Goal: Task Accomplishment & Management: Use online tool/utility

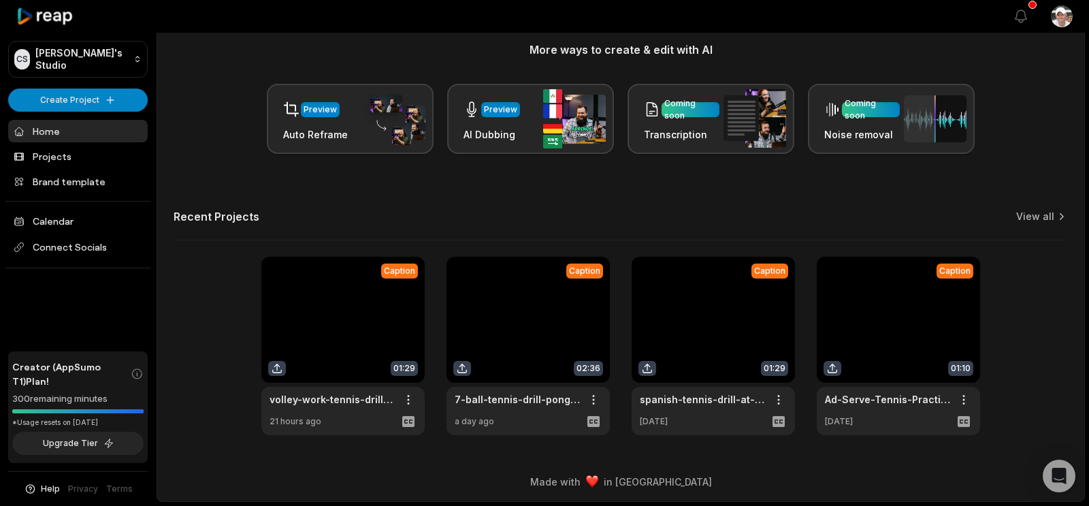
scroll to position [278, 0]
click at [493, 210] on div "Recent Projects View all" at bounding box center [620, 225] width 894 height 31
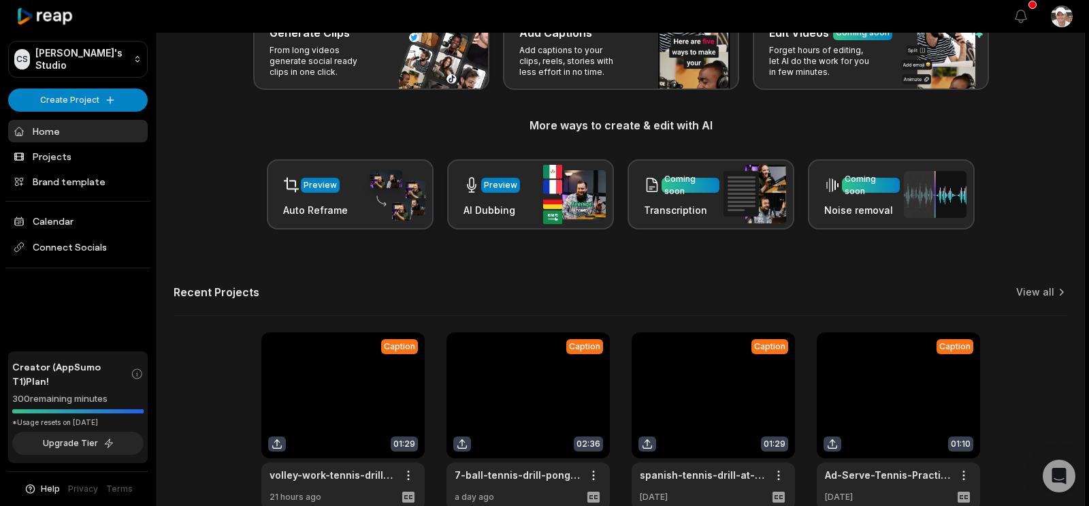
scroll to position [0, 0]
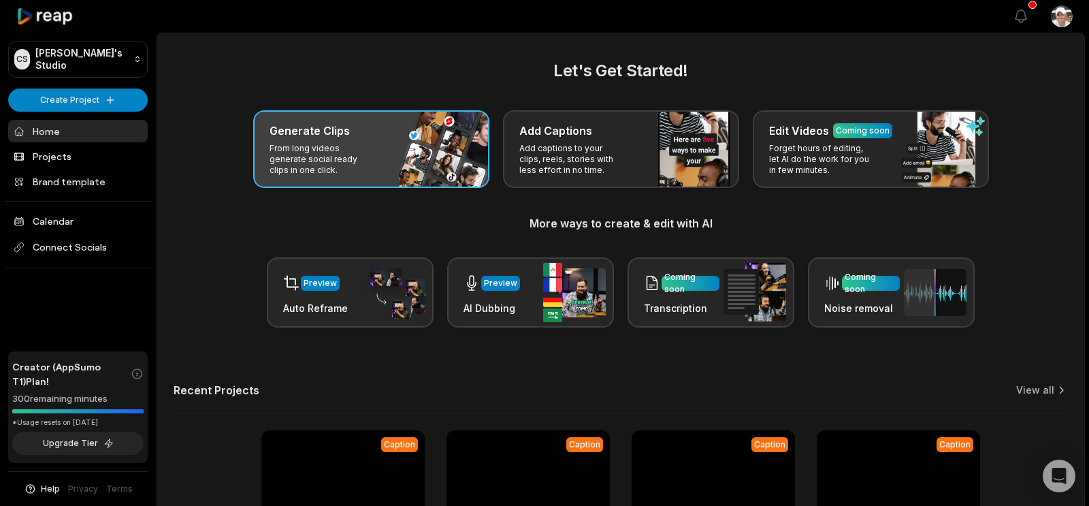
click at [354, 176] on p "From long videos generate social ready clips in one click." at bounding box center [321, 159] width 105 height 33
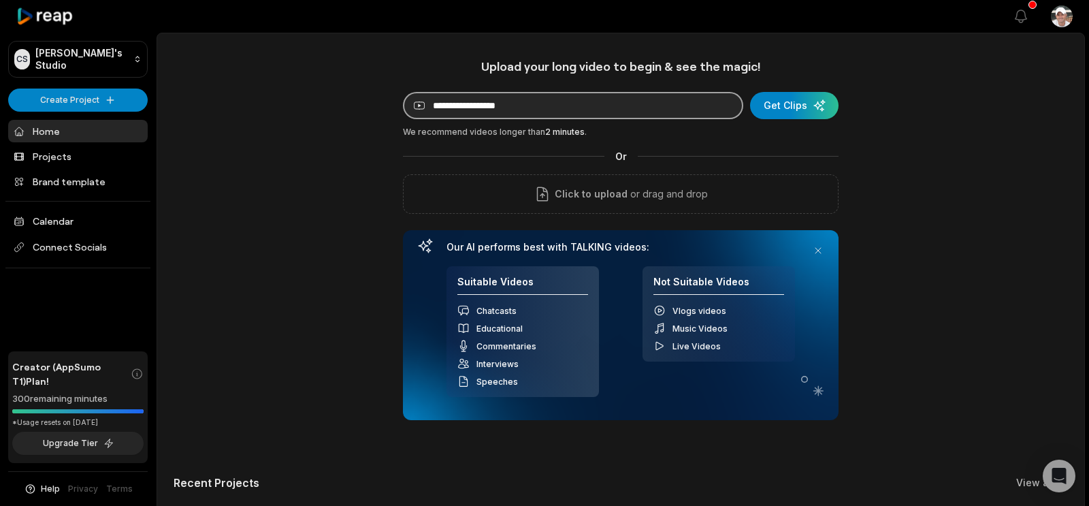
paste input "**********"
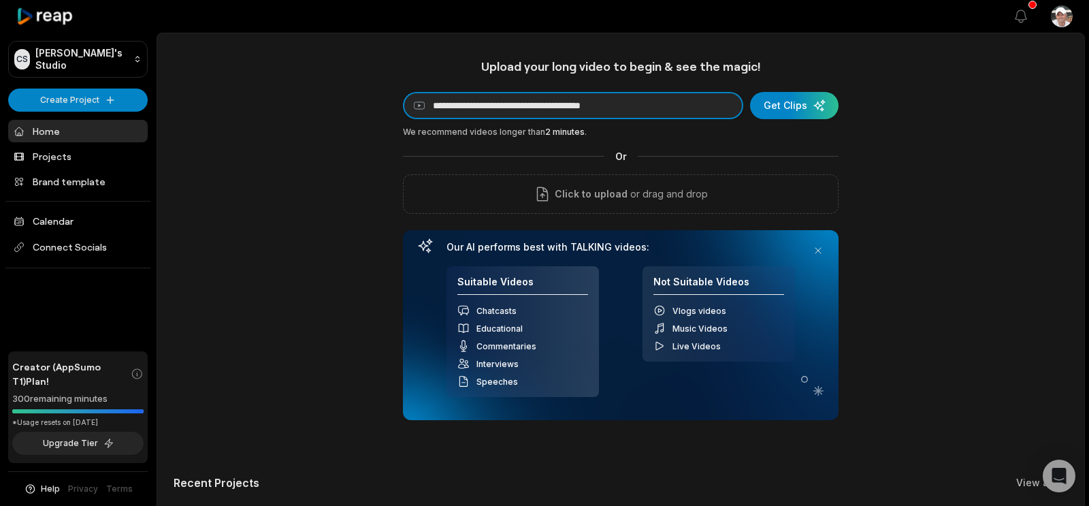
scroll to position [0, 14]
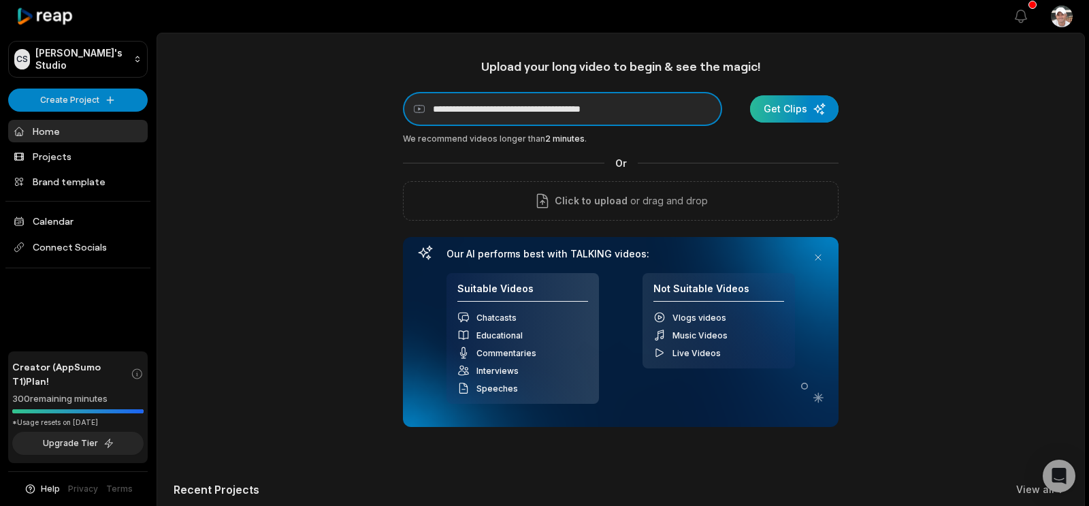
type input "**********"
click at [784, 119] on div "submit" at bounding box center [794, 108] width 88 height 27
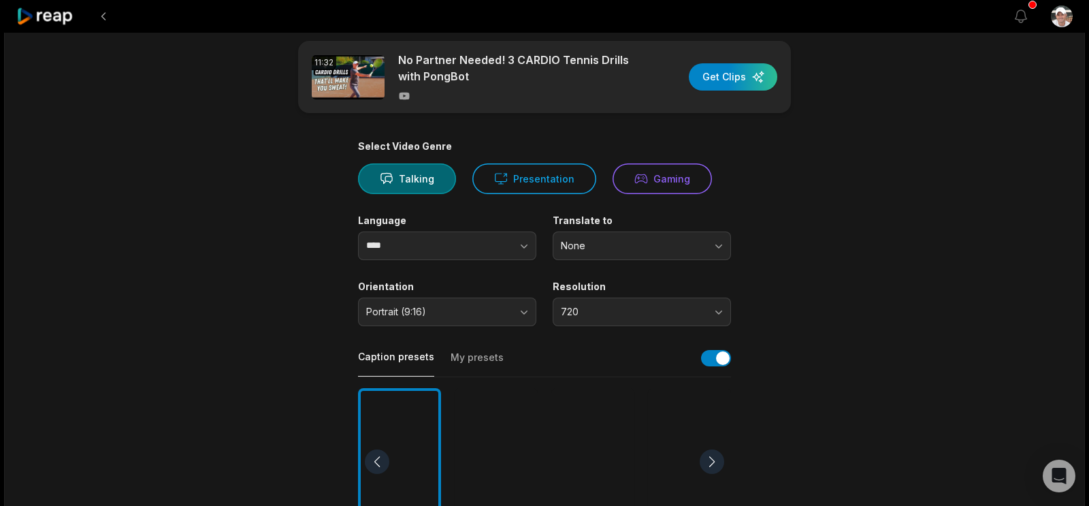
scroll to position [16, 0]
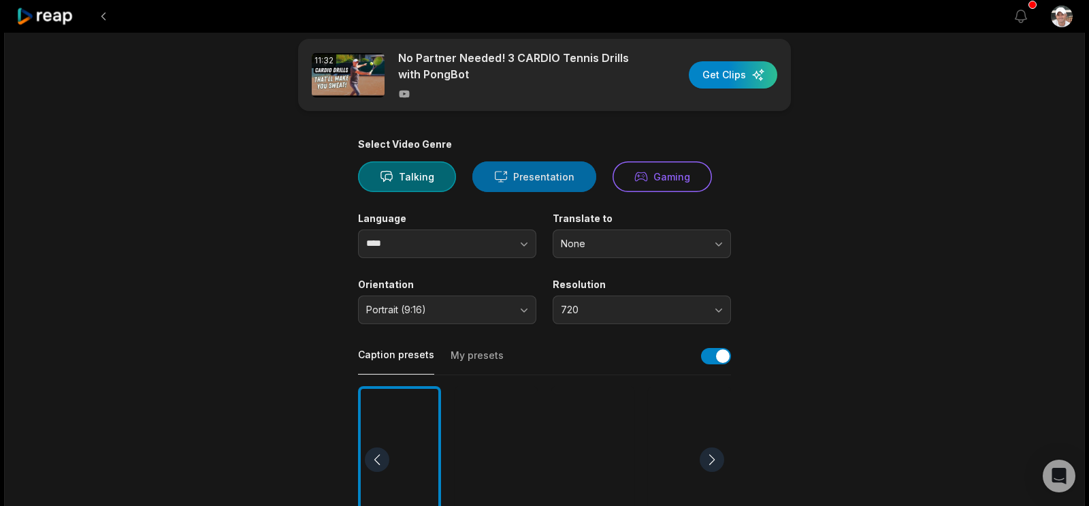
click at [589, 192] on button "Presentation" at bounding box center [534, 176] width 124 height 31
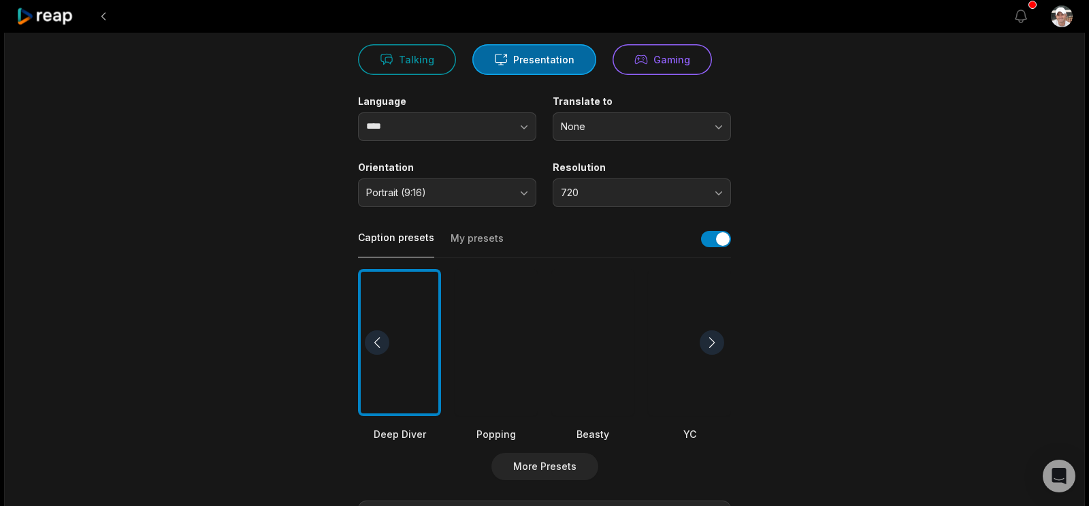
scroll to position [136, 0]
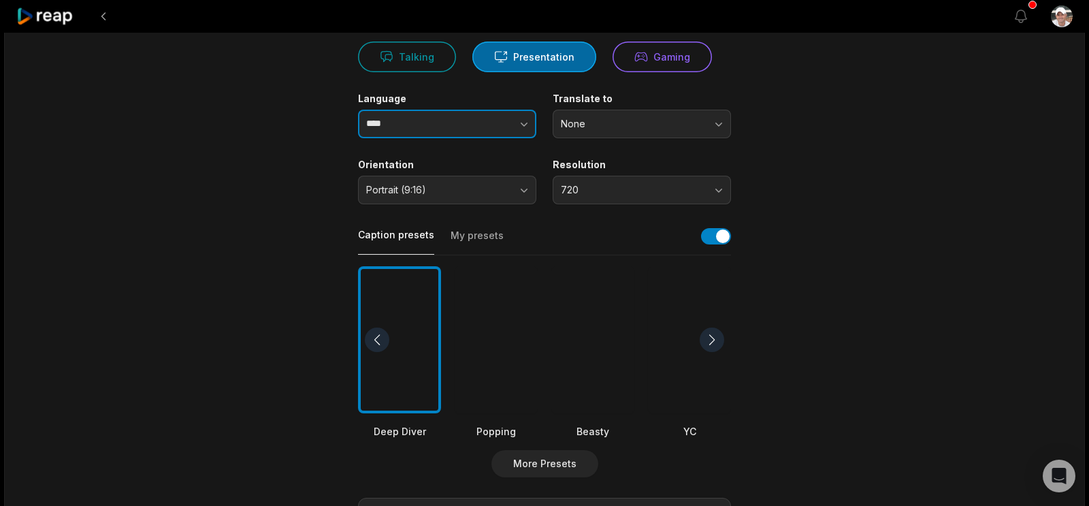
click at [518, 131] on icon "button" at bounding box center [524, 124] width 14 height 14
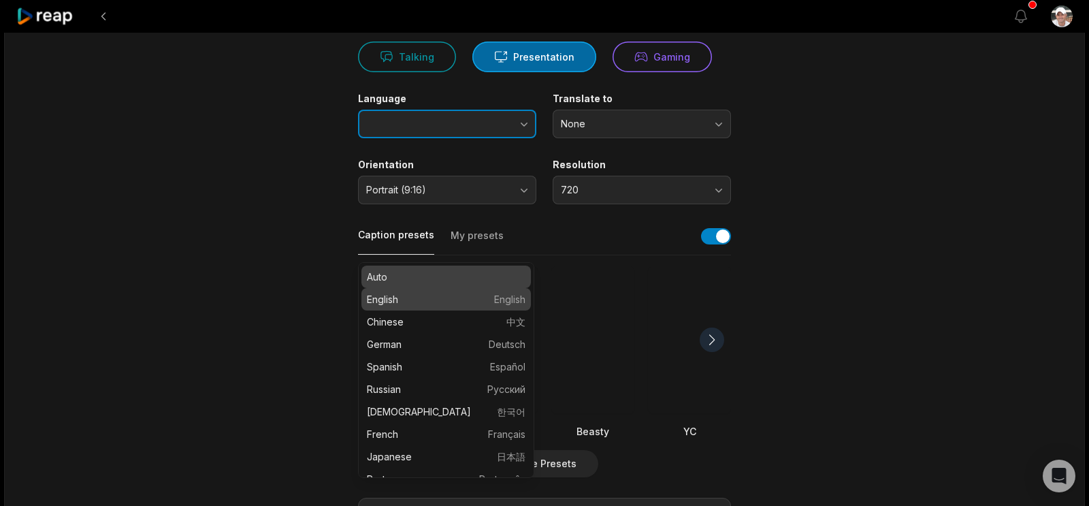
type input "*******"
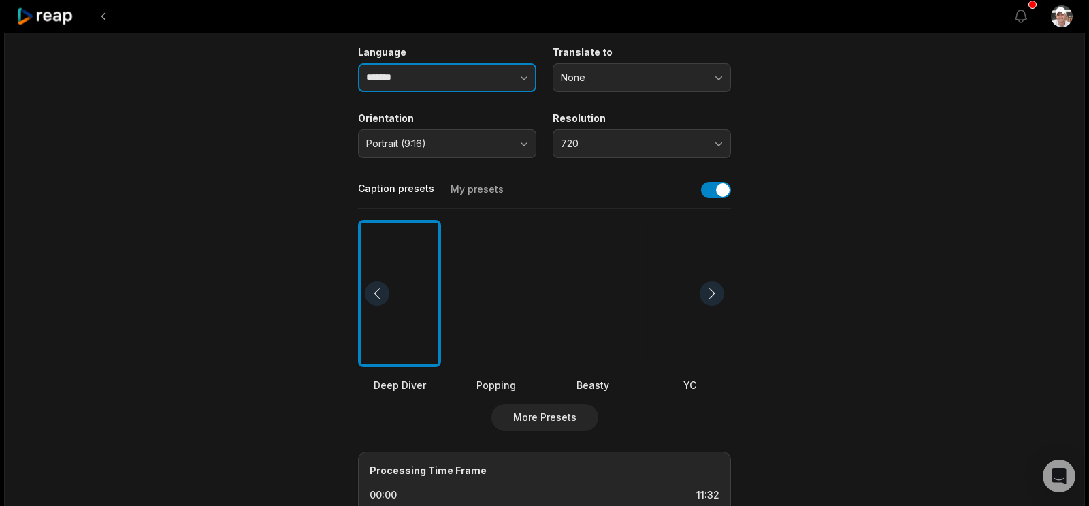
scroll to position [184, 0]
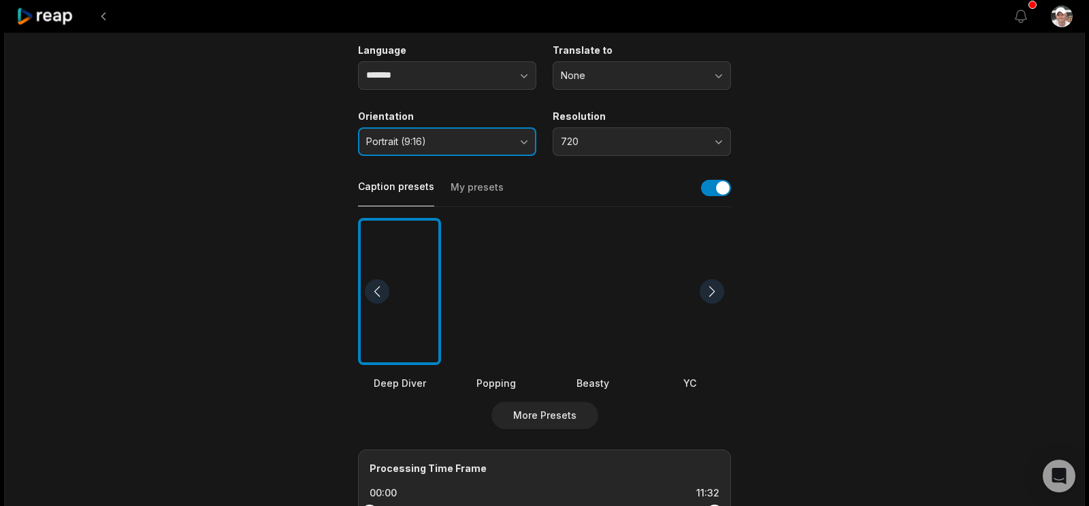
click at [517, 156] on button "Portrait (9:16)" at bounding box center [447, 141] width 178 height 29
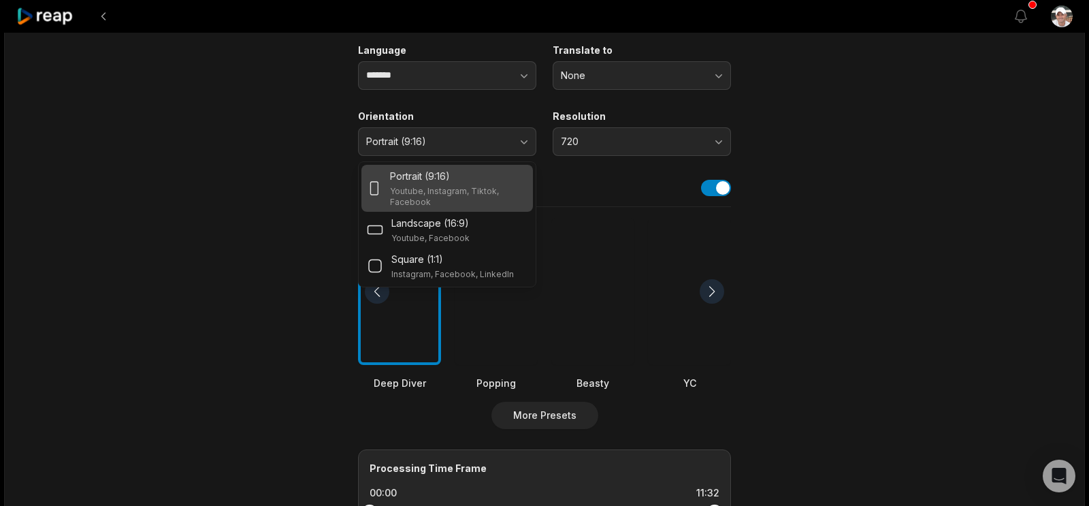
click at [482, 183] on div "Portrait (9:16)" at bounding box center [458, 176] width 137 height 14
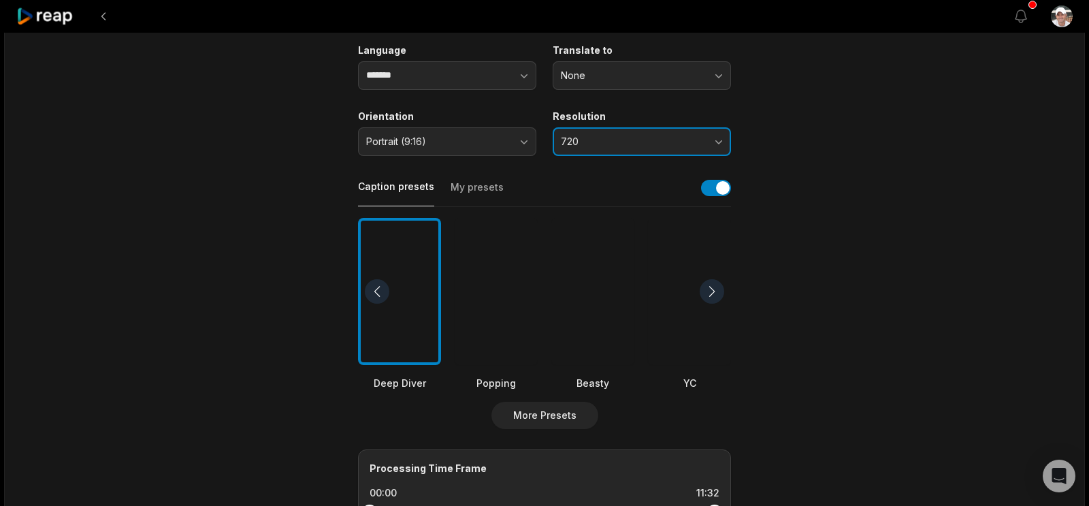
click at [714, 156] on button "720" at bounding box center [641, 141] width 178 height 29
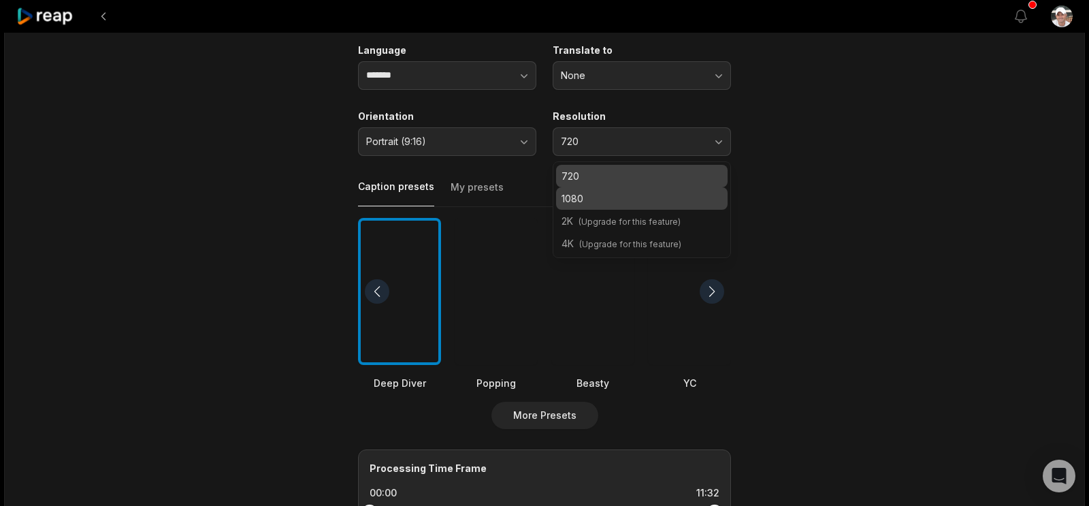
click at [627, 205] on p "1080" at bounding box center [641, 198] width 161 height 14
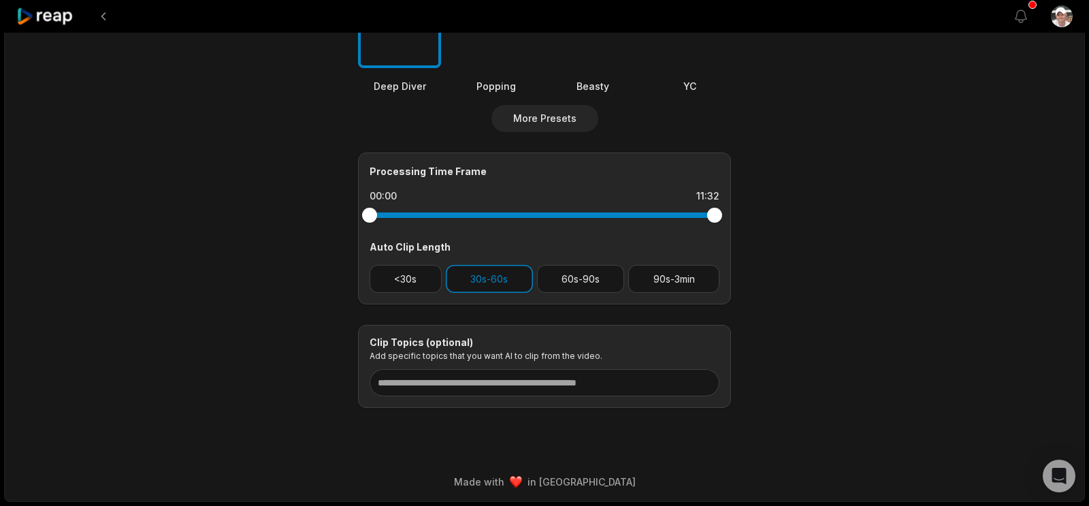
scroll to position [608, 0]
click at [580, 293] on button "60s-90s" at bounding box center [581, 279] width 88 height 28
click at [484, 293] on button "30s-60s" at bounding box center [489, 279] width 87 height 28
click at [676, 293] on button "90s-3min" at bounding box center [673, 279] width 91 height 28
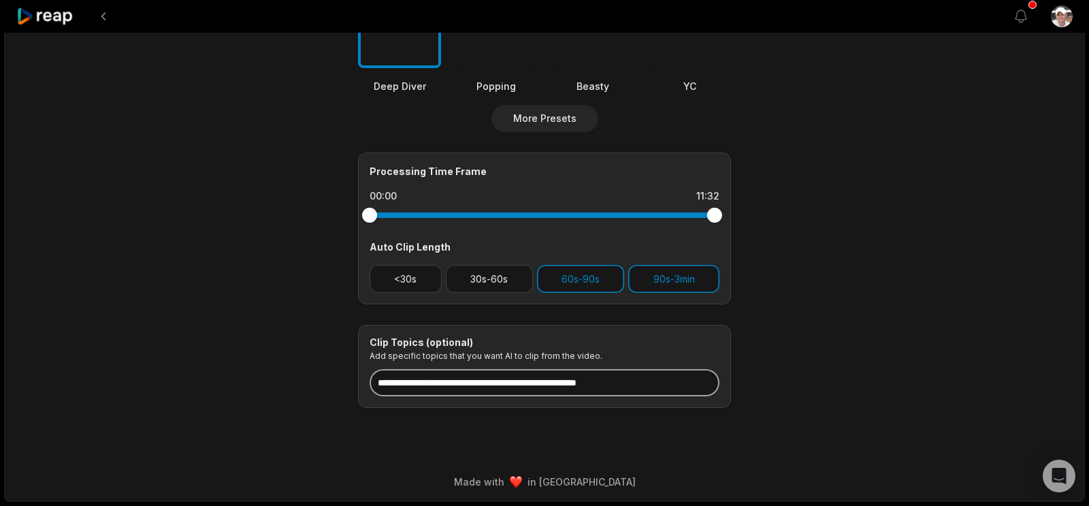
click at [590, 369] on input at bounding box center [544, 382] width 350 height 27
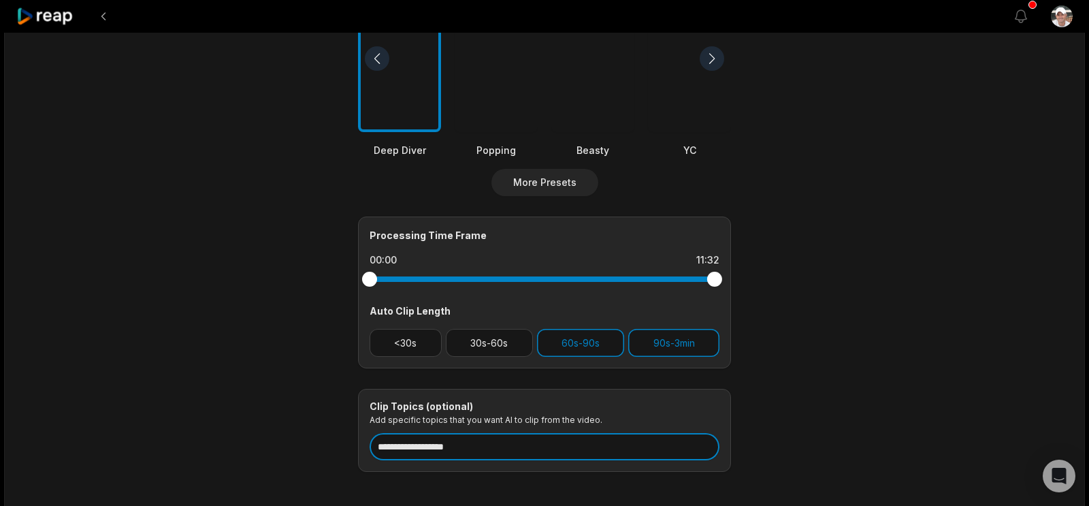
scroll to position [0, 0]
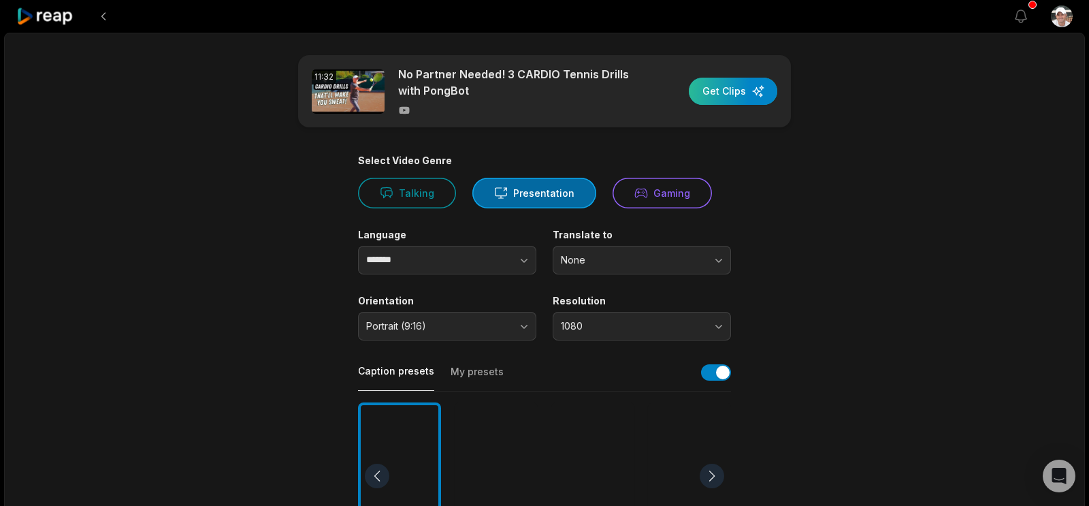
type input "**********"
click at [720, 105] on div "button" at bounding box center [733, 91] width 88 height 27
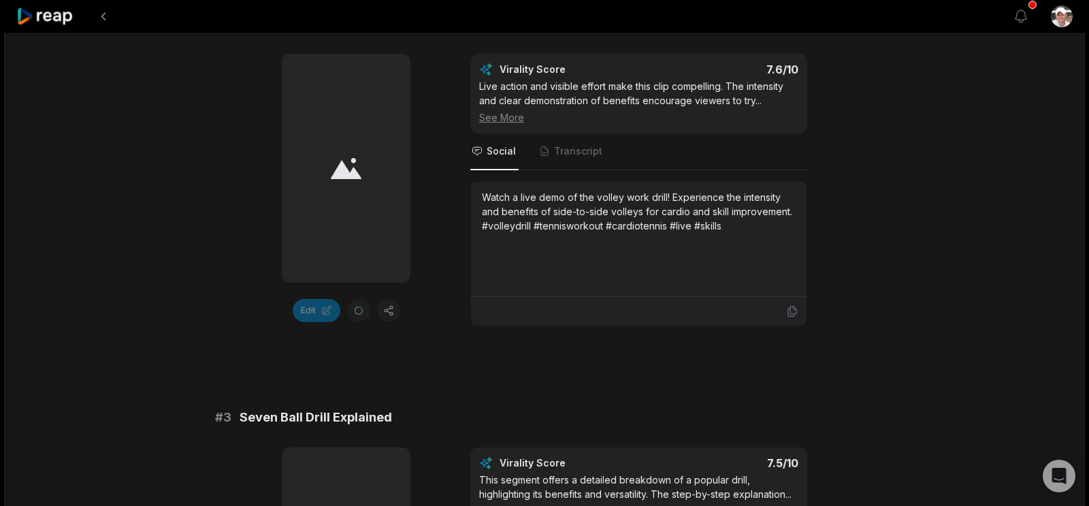
scroll to position [672, 0]
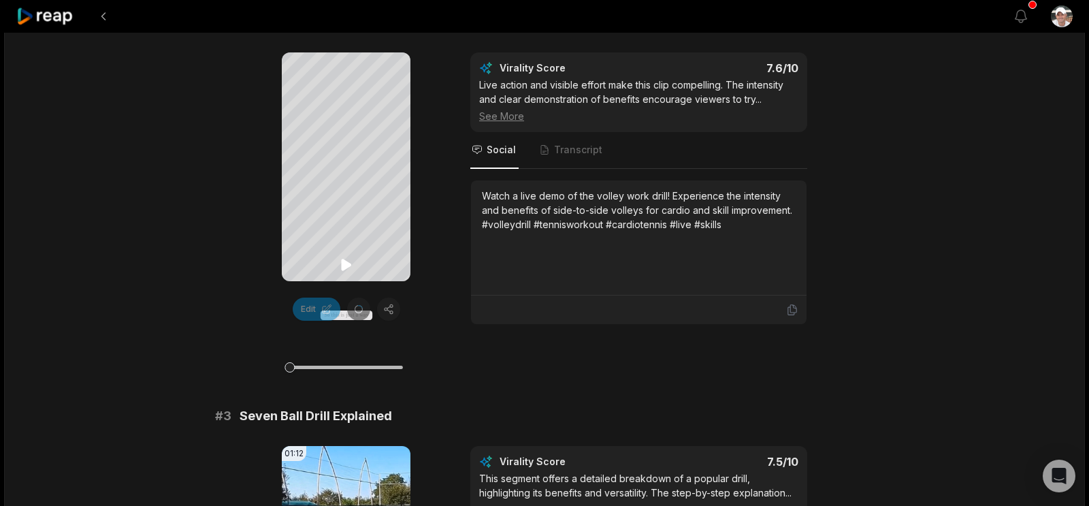
click at [344, 267] on icon at bounding box center [346, 265] width 10 height 12
click at [349, 265] on icon at bounding box center [346, 264] width 5 height 9
click at [346, 263] on icon at bounding box center [346, 265] width 10 height 12
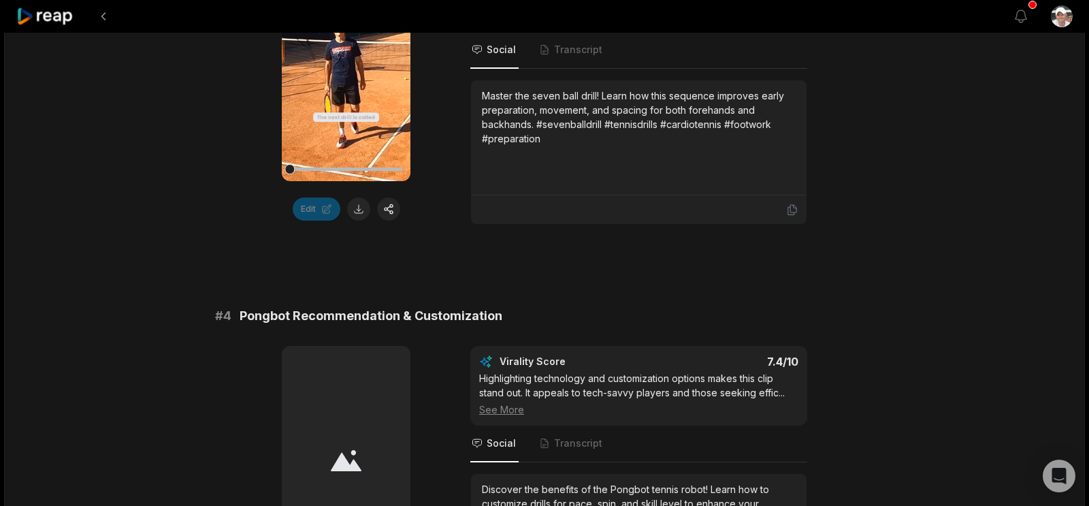
scroll to position [1167, 0]
click at [344, 71] on icon at bounding box center [346, 66] width 10 height 12
click at [363, 169] on div at bounding box center [345, 167] width 113 height 3
click at [346, 180] on div at bounding box center [345, 168] width 113 height 24
click at [346, 73] on icon at bounding box center [346, 65] width 16 height 16
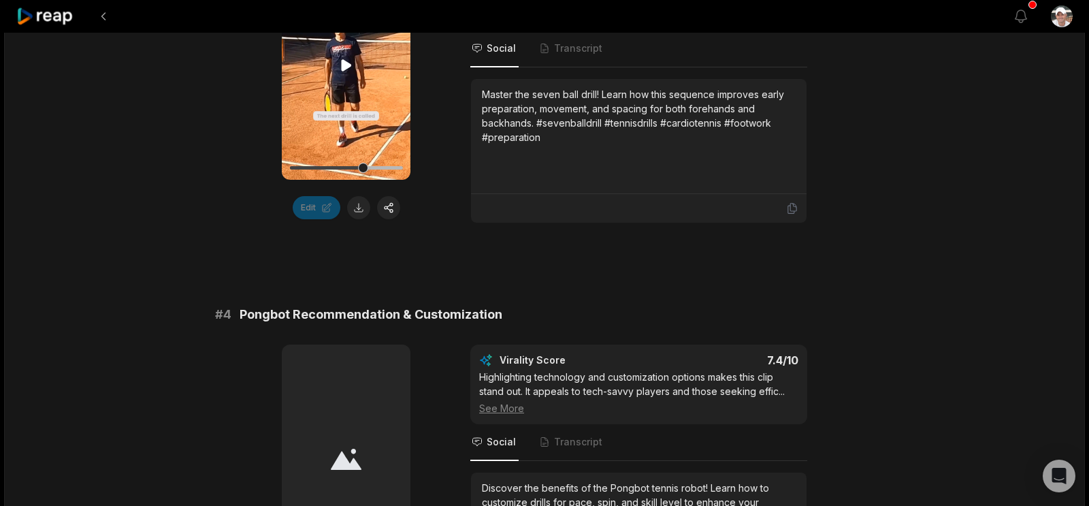
click at [344, 71] on icon at bounding box center [346, 66] width 10 height 12
click at [345, 71] on icon at bounding box center [346, 66] width 10 height 12
click at [378, 180] on div at bounding box center [345, 168] width 113 height 24
click at [343, 71] on icon at bounding box center [346, 66] width 10 height 12
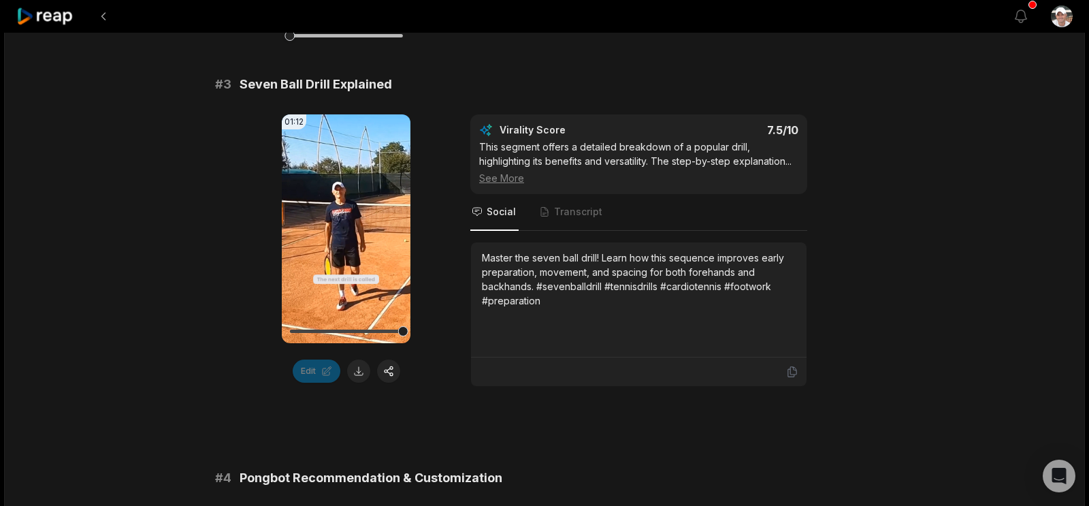
scroll to position [999, 0]
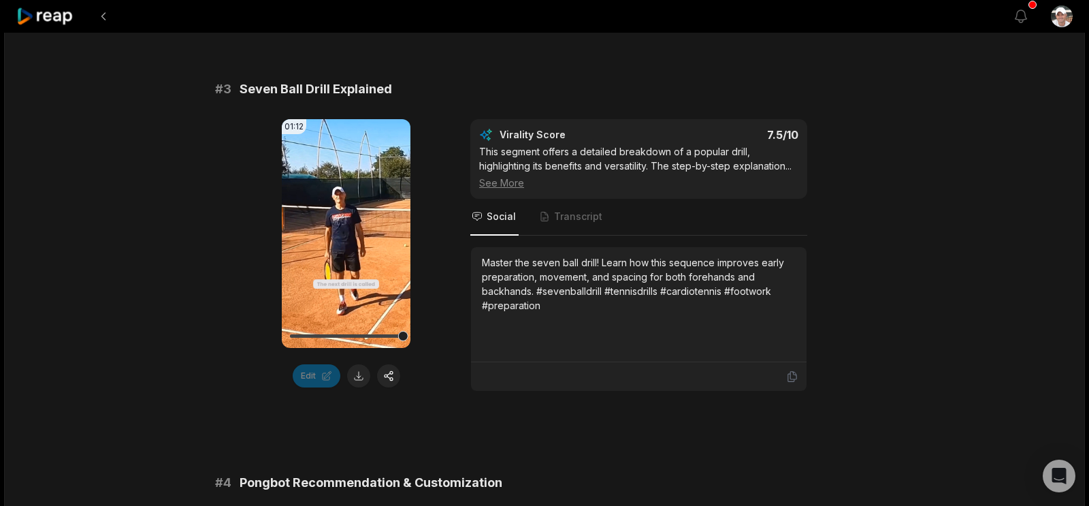
scroll to position [999, 0]
